Goal: Information Seeking & Learning: Learn about a topic

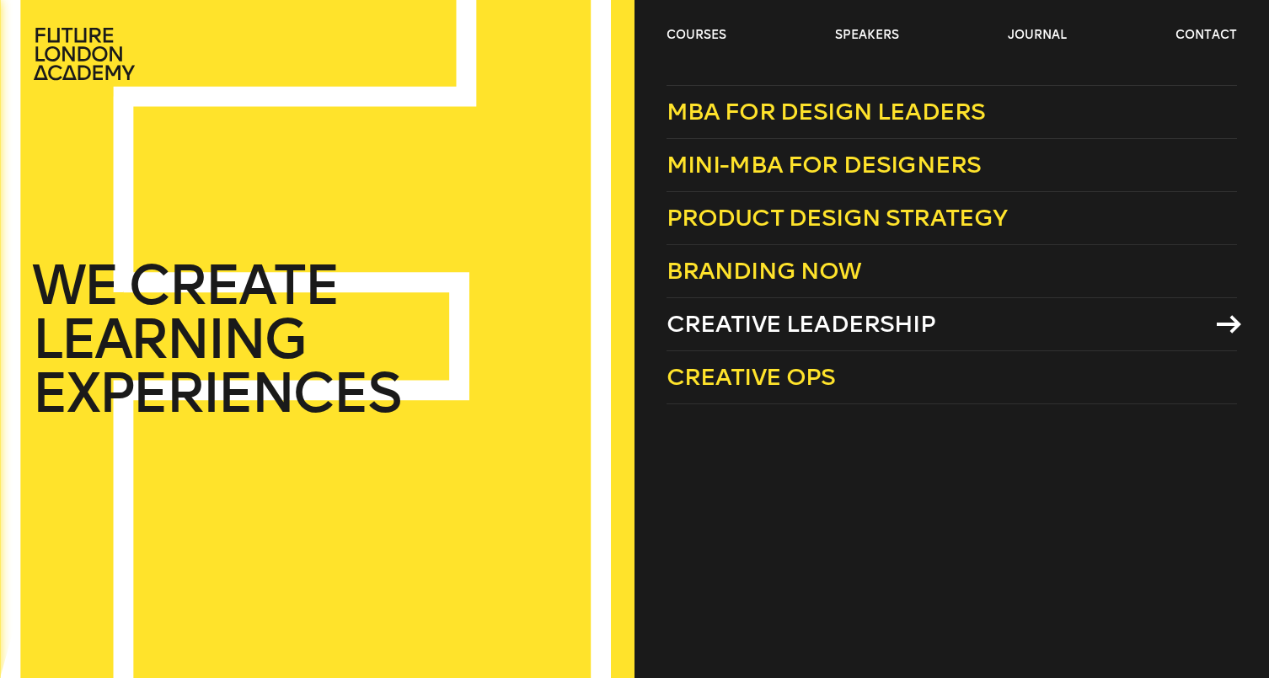
click at [840, 326] on span "Creative Leadership" at bounding box center [800, 324] width 269 height 28
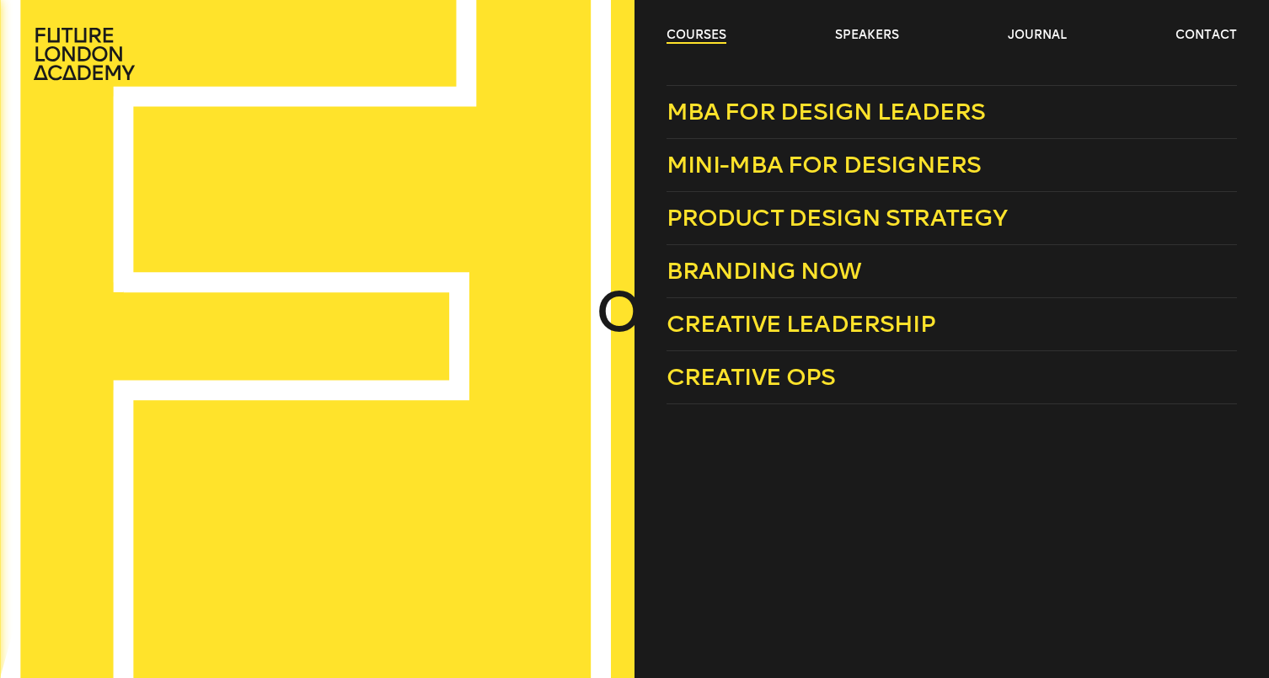
click at [719, 41] on link "courses" at bounding box center [696, 35] width 60 height 17
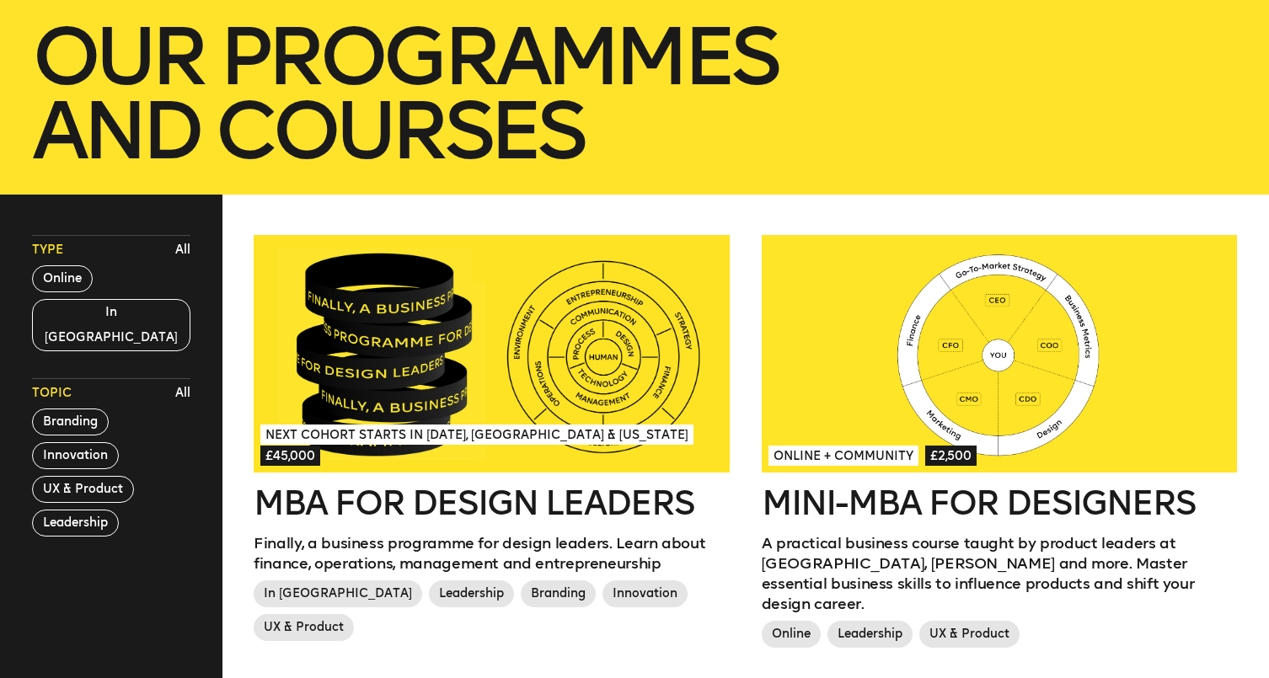
scroll to position [481, 0]
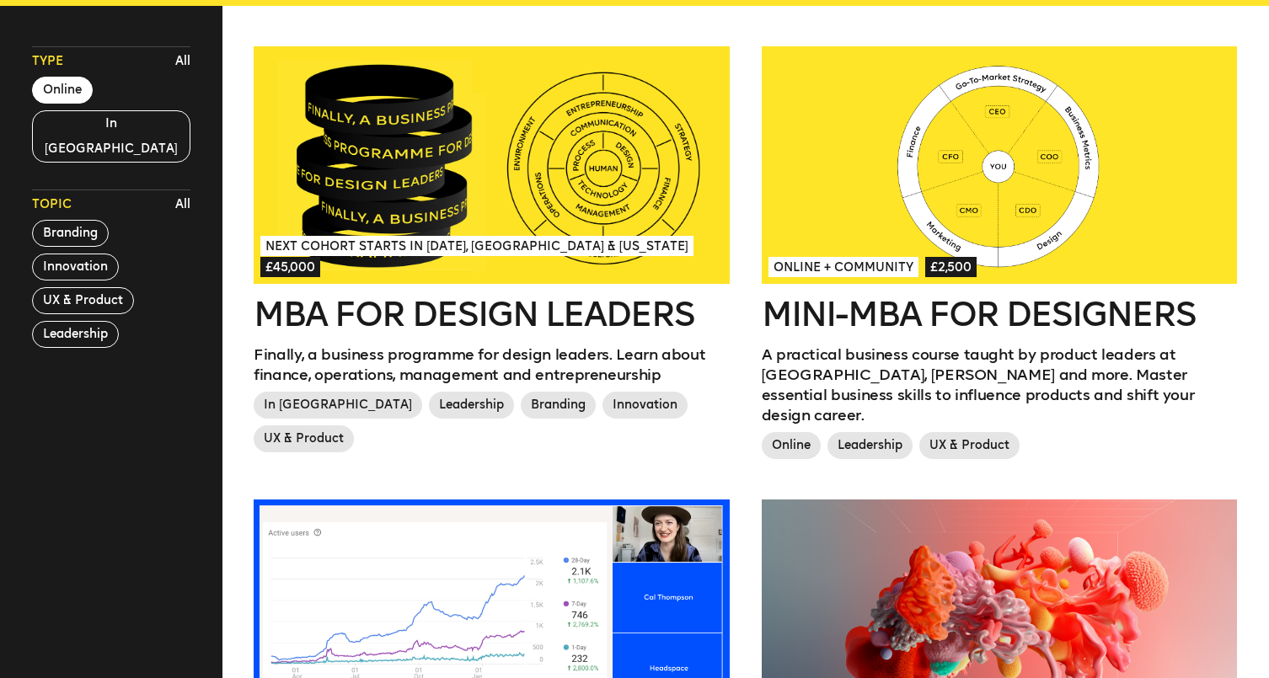
click at [72, 87] on button "Online" at bounding box center [62, 90] width 61 height 27
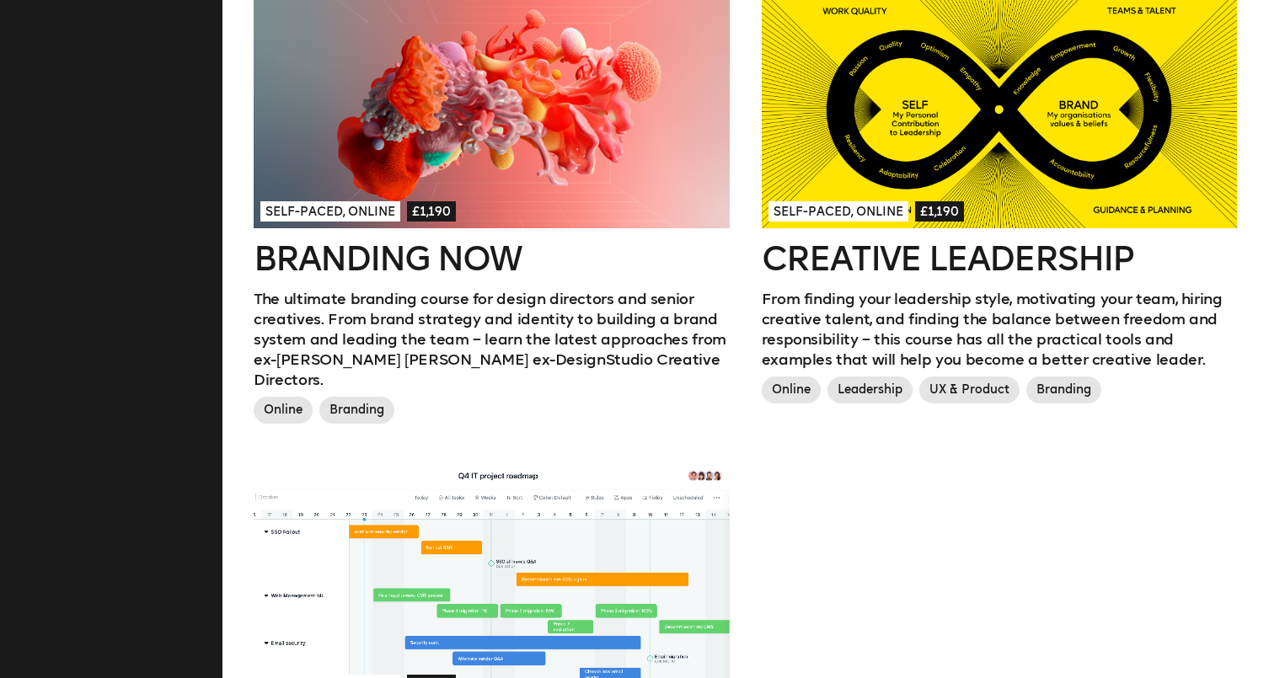
scroll to position [986, 0]
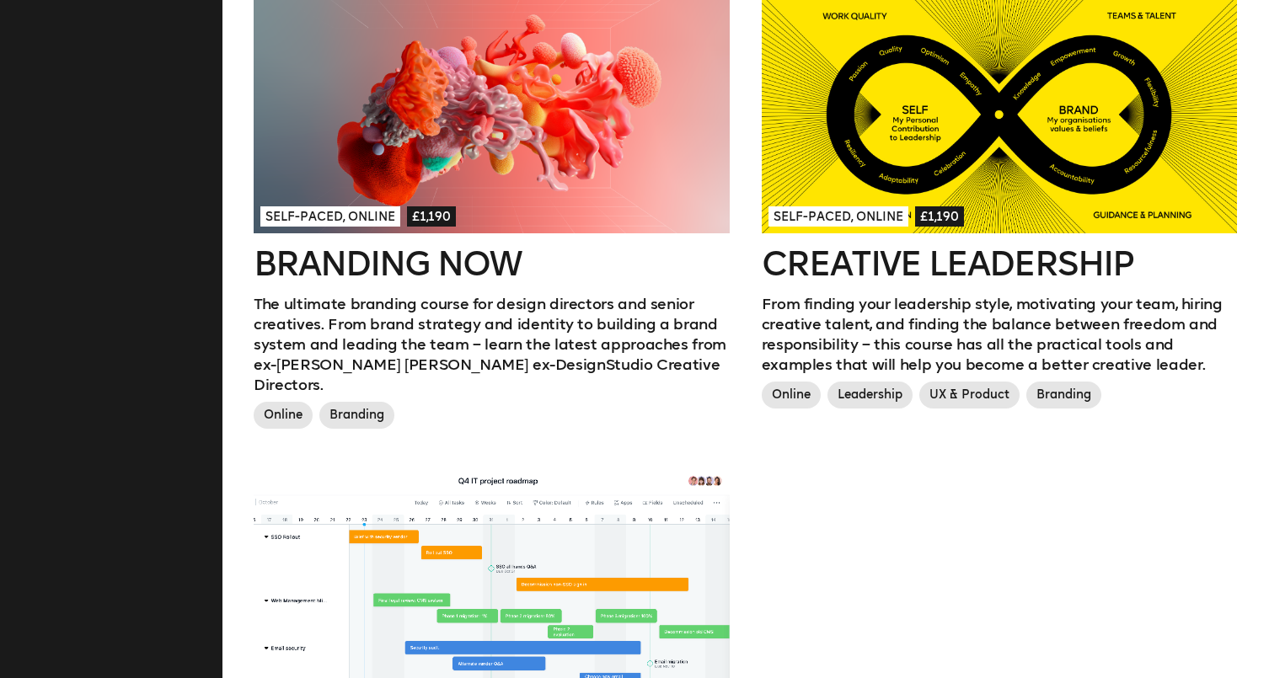
click at [351, 268] on h2 "Branding Now" at bounding box center [492, 264] width 476 height 34
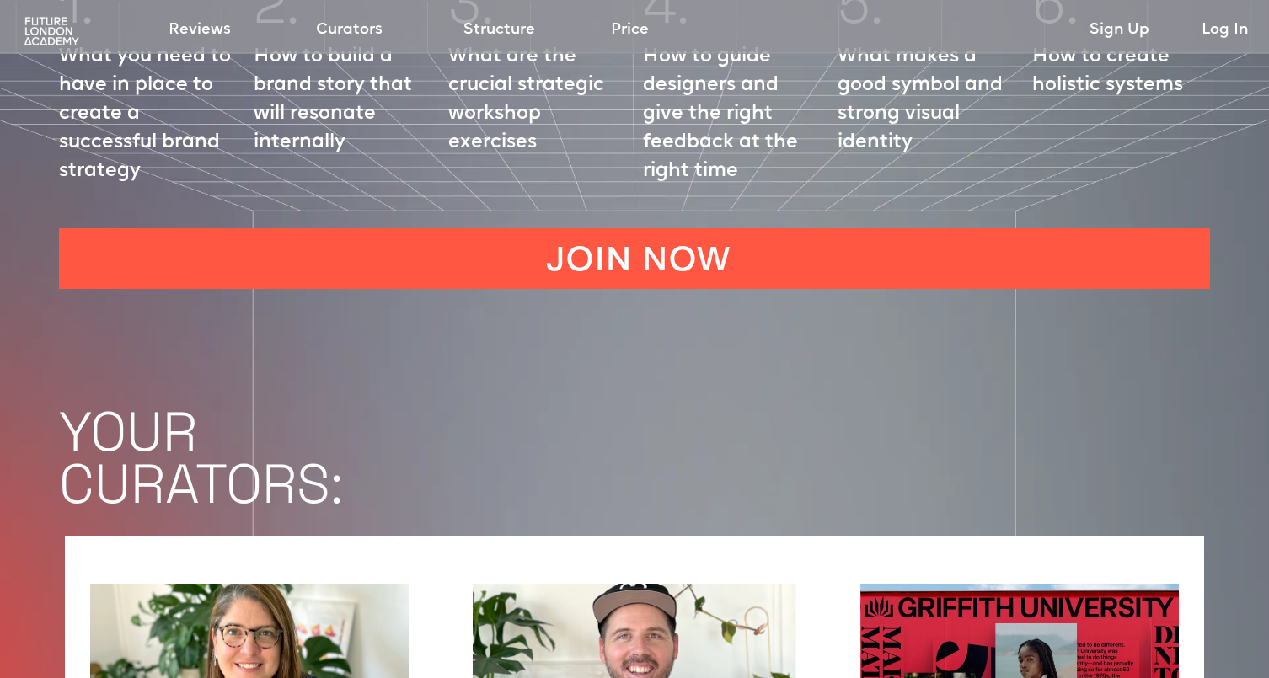
scroll to position [2628, 0]
